Goal: Find specific page/section: Find specific page/section

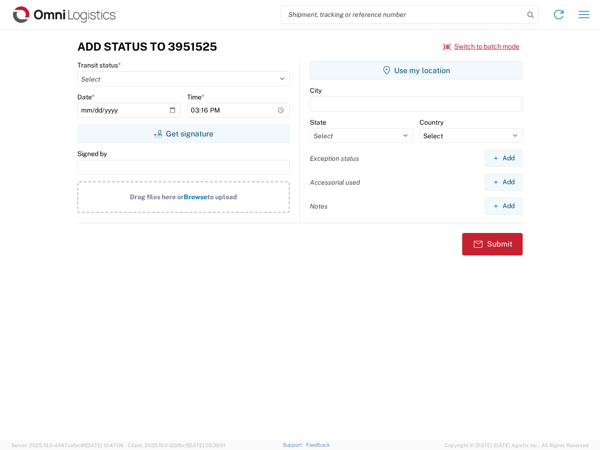
click at [403, 15] on input "search" at bounding box center [402, 15] width 243 height 18
click at [531, 15] on icon at bounding box center [530, 14] width 13 height 13
click at [559, 15] on icon at bounding box center [559, 14] width 15 height 15
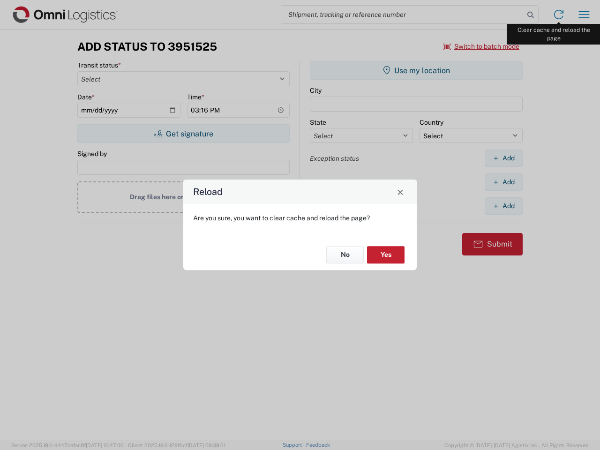
click at [584, 15] on div "Reload Are you sure, you want to clear cache and reload the page? No Yes" at bounding box center [300, 225] width 600 height 450
click at [482, 46] on div "Reload Are you sure, you want to clear cache and reload the page? No Yes" at bounding box center [300, 225] width 600 height 450
click at [183, 134] on div "Reload Are you sure, you want to clear cache and reload the page? No Yes" at bounding box center [300, 225] width 600 height 450
click at [417, 70] on div "Reload Are you sure, you want to clear cache and reload the page? No Yes" at bounding box center [300, 225] width 600 height 450
click at [504, 158] on div "Reload Are you sure, you want to clear cache and reload the page? No Yes" at bounding box center [300, 225] width 600 height 450
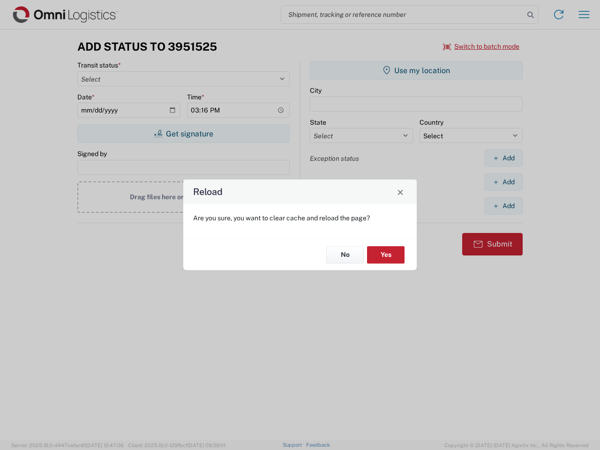
click at [504, 182] on div "Reload Are you sure, you want to clear cache and reload the page? No Yes" at bounding box center [300, 225] width 600 height 450
click at [504, 206] on div "Reload Are you sure, you want to clear cache and reload the page? No Yes" at bounding box center [300, 225] width 600 height 450
